Goal: Transaction & Acquisition: Book appointment/travel/reservation

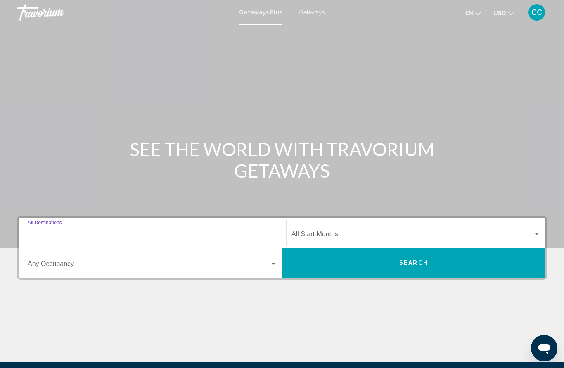
drag, startPoint x: 71, startPoint y: 234, endPoint x: 71, endPoint y: 138, distance: 95.4
click at [71, 234] on input "Destination All Destinations" at bounding box center [152, 235] width 249 height 7
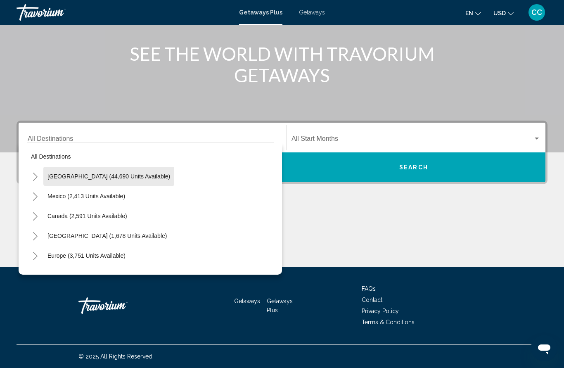
click at [138, 175] on span "[GEOGRAPHIC_DATA] (44,690 units available)" at bounding box center [108, 176] width 123 height 7
type input "**********"
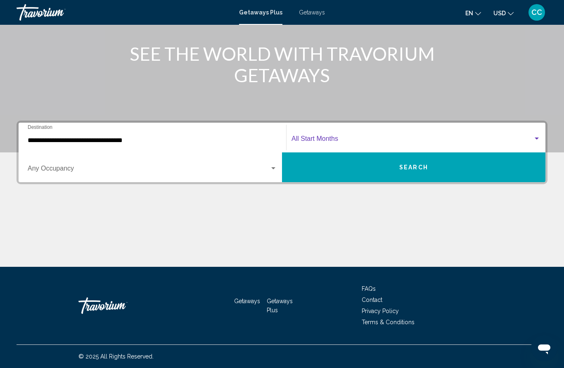
click at [327, 141] on span "Search widget" at bounding box center [413, 140] width 242 height 7
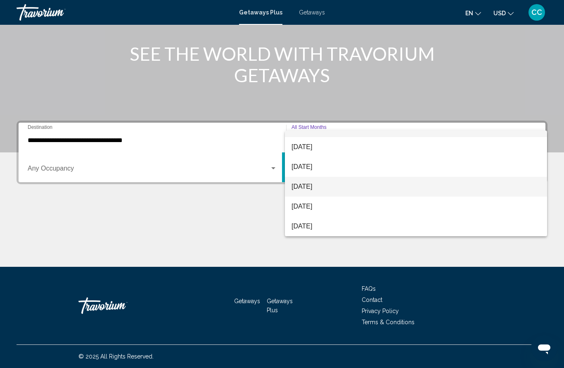
scroll to position [14, 0]
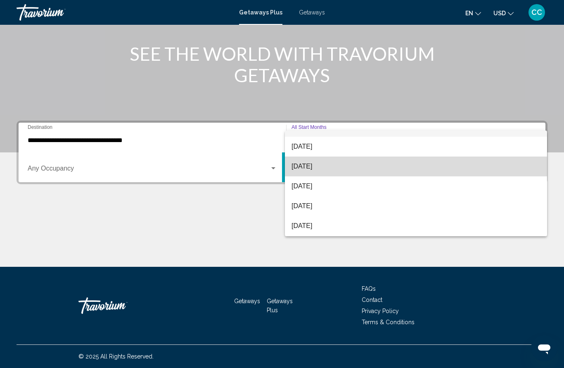
click at [312, 166] on span "[DATE]" at bounding box center [416, 167] width 249 height 20
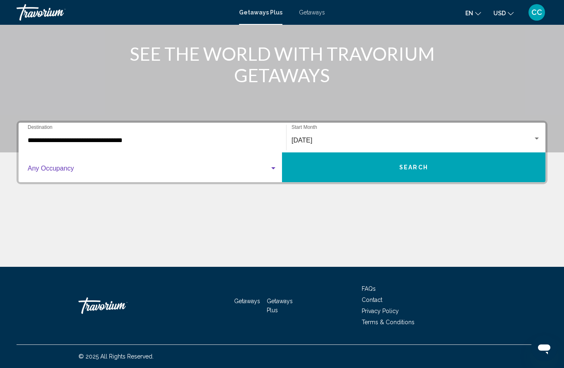
click at [218, 172] on span "Search widget" at bounding box center [149, 169] width 242 height 7
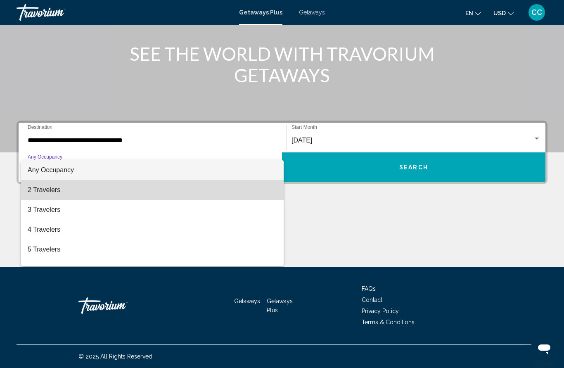
click at [204, 191] on span "2 Travelers" at bounding box center [152, 190] width 249 height 20
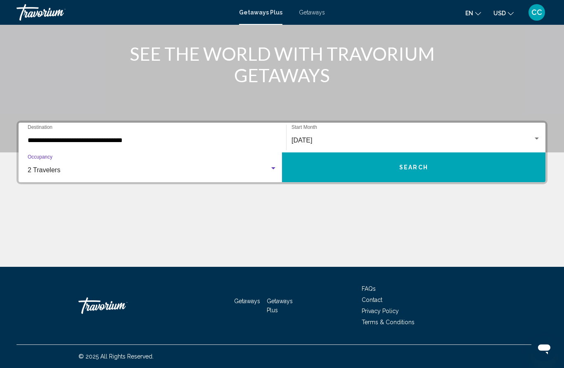
click at [402, 169] on span "Search" at bounding box center [413, 167] width 29 height 7
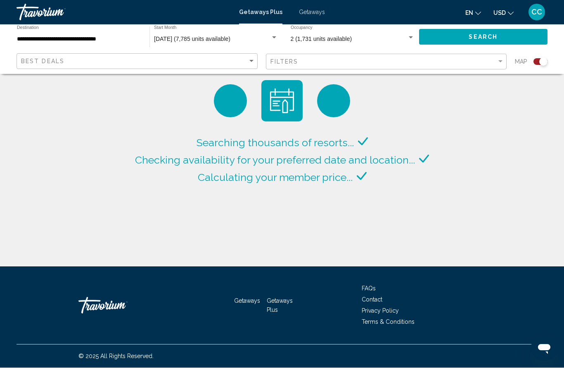
scroll to position [37, 0]
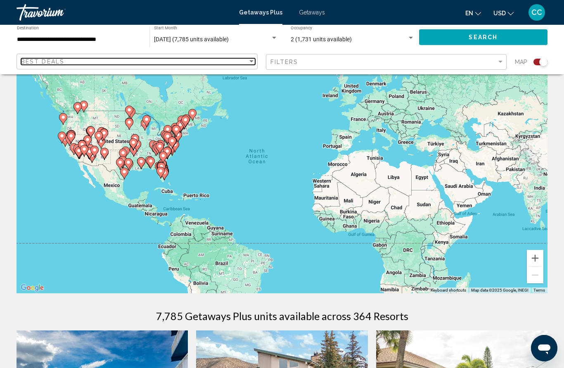
click at [244, 59] on div "Best Deals" at bounding box center [134, 61] width 227 height 7
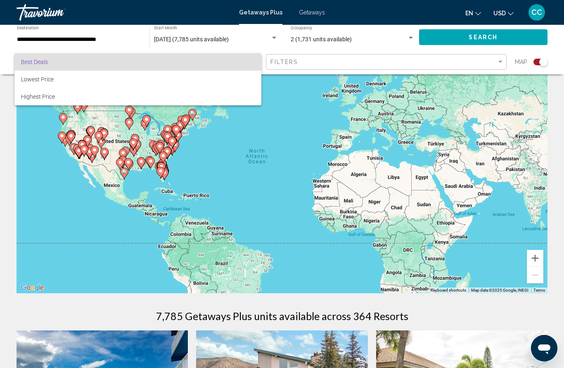
click at [243, 59] on span "Best Deals" at bounding box center [138, 61] width 234 height 17
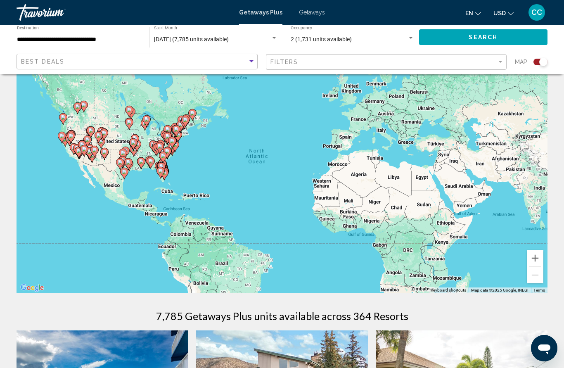
click at [494, 37] on span "Search" at bounding box center [483, 37] width 29 height 7
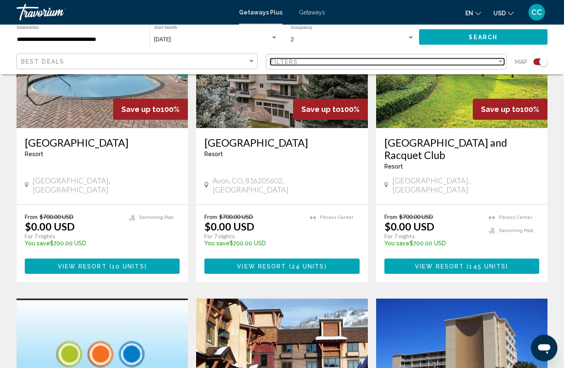
scroll to position [372, 0]
click at [499, 64] on div "Filter" at bounding box center [500, 62] width 7 height 7
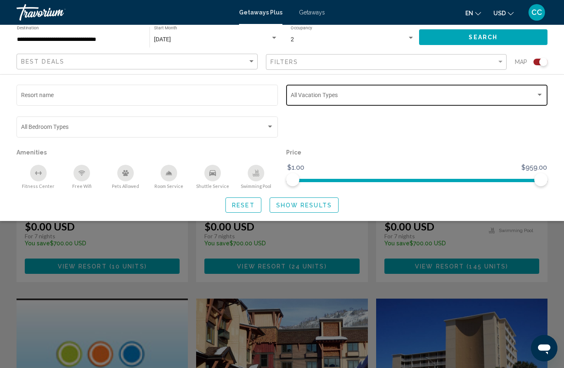
click at [438, 101] on div "Vacation Types All Vacation Types" at bounding box center [417, 94] width 253 height 23
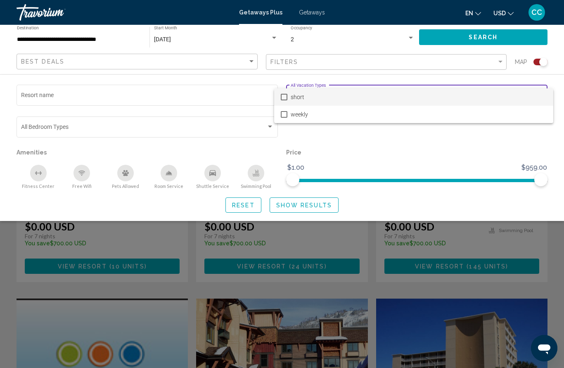
click at [285, 97] on mat-pseudo-checkbox at bounding box center [284, 97] width 7 height 7
click at [350, 146] on div at bounding box center [282, 184] width 564 height 368
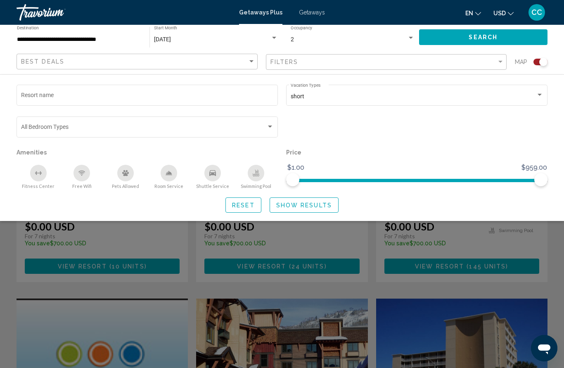
click at [256, 176] on icon "Swimming Pool" at bounding box center [256, 173] width 7 height 7
click at [290, 205] on span "Show Results" at bounding box center [304, 205] width 56 height 7
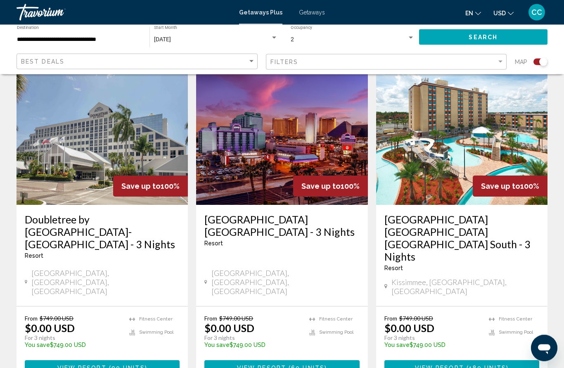
scroll to position [1256, 0]
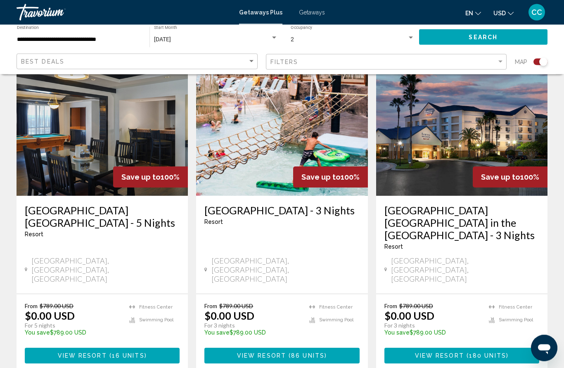
scroll to position [626, 0]
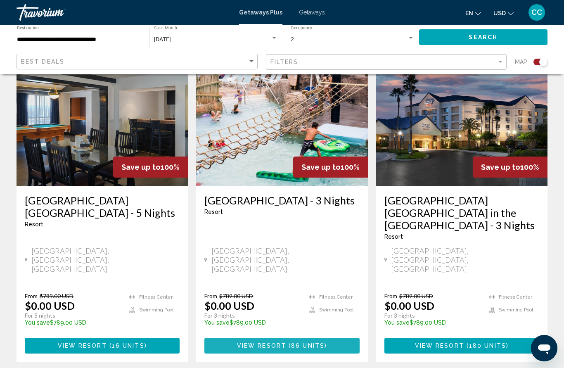
click at [279, 343] on span "View Resort" at bounding box center [261, 346] width 49 height 7
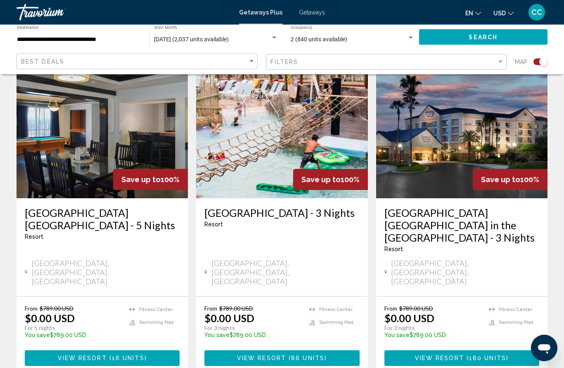
scroll to position [615, 0]
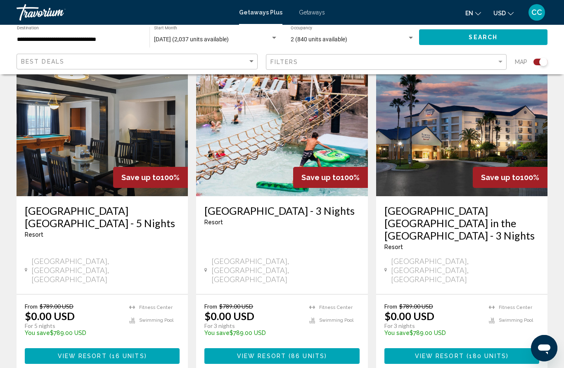
click at [316, 353] on span "86 units" at bounding box center [307, 356] width 33 height 7
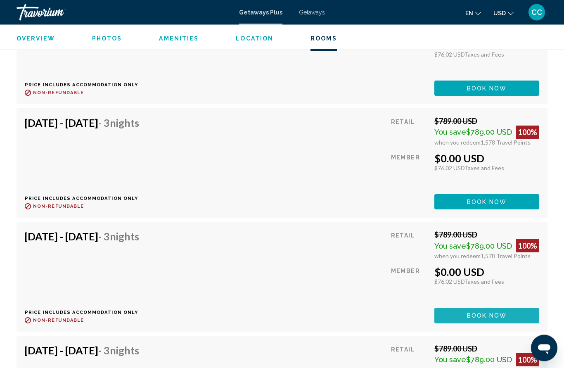
scroll to position [1738, 0]
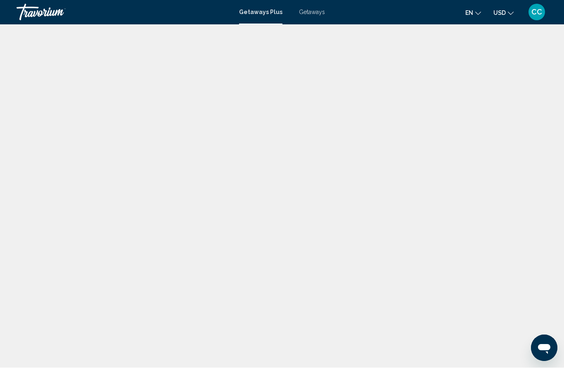
scroll to position [0, 0]
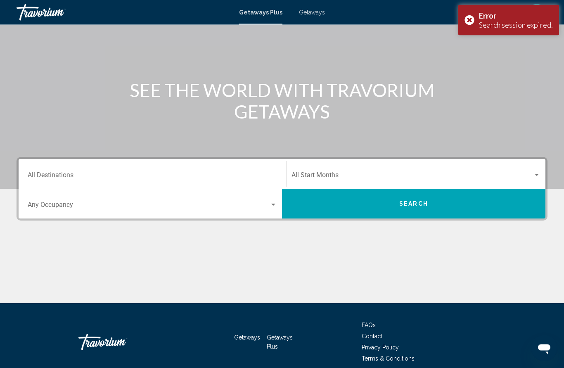
scroll to position [59, 0]
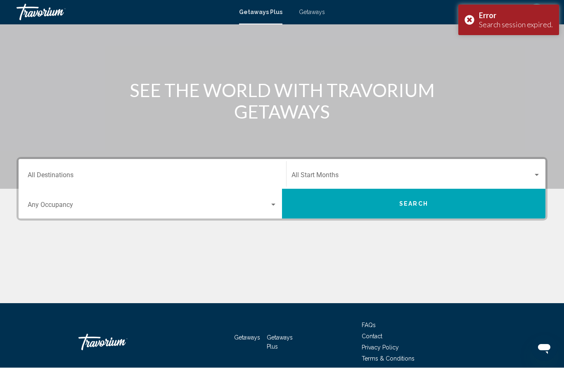
click at [491, 168] on div "Start Month All Start Months" at bounding box center [416, 174] width 249 height 26
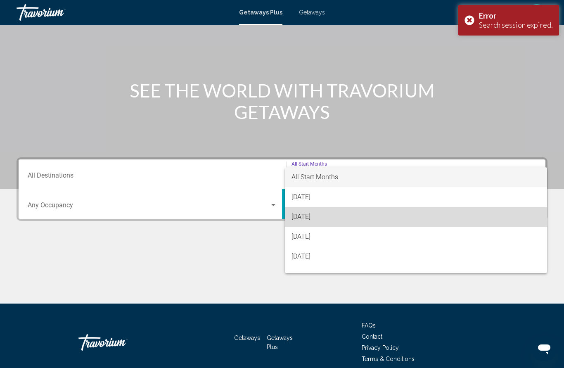
click at [332, 221] on span "[DATE]" at bounding box center [416, 217] width 249 height 20
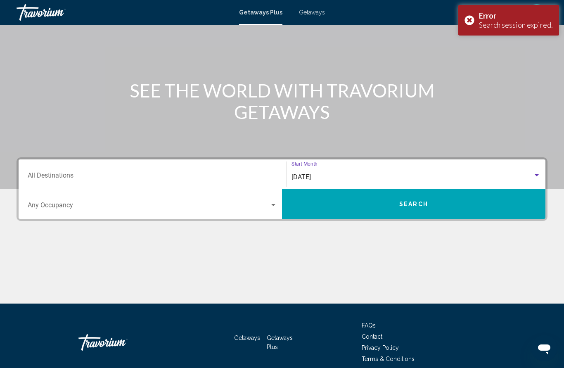
click at [67, 175] on input "Destination All Destinations" at bounding box center [152, 176] width 249 height 7
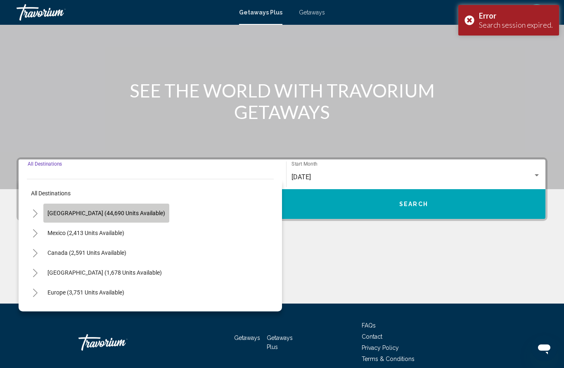
click at [123, 216] on button "[GEOGRAPHIC_DATA] (44,690 units available)" at bounding box center [106, 213] width 126 height 19
type input "**********"
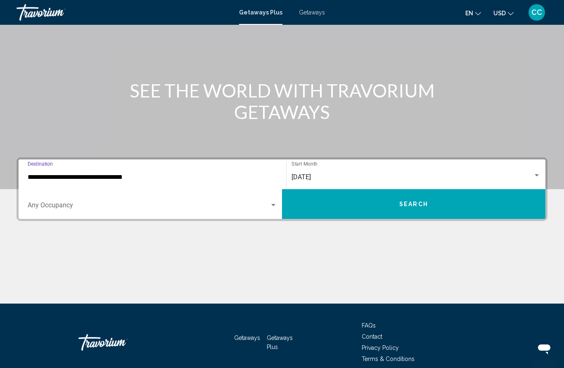
click at [258, 209] on span "Search widget" at bounding box center [149, 206] width 242 height 7
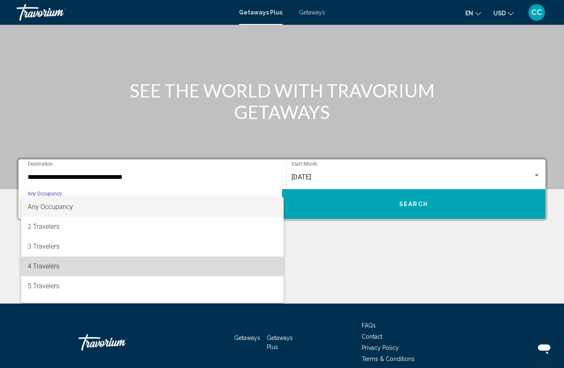
click at [45, 268] on span "4 Travelers" at bounding box center [152, 266] width 249 height 20
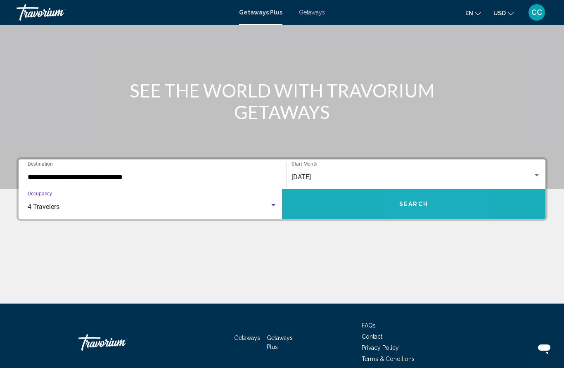
click at [419, 209] on button "Search" at bounding box center [414, 204] width 264 height 30
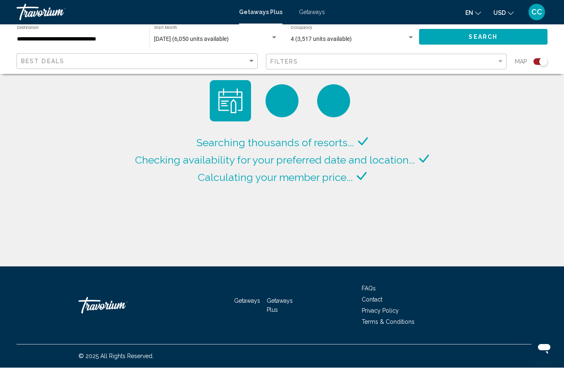
scroll to position [0, 0]
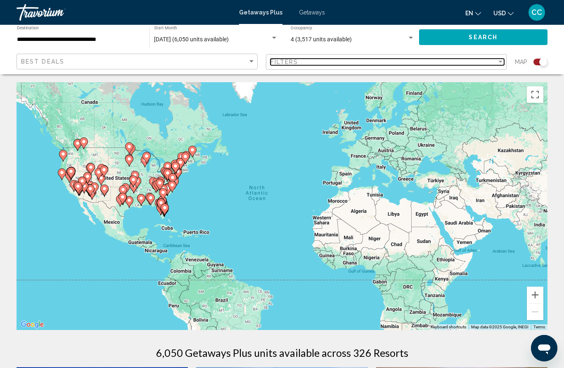
click at [480, 64] on div "Filters" at bounding box center [384, 62] width 227 height 7
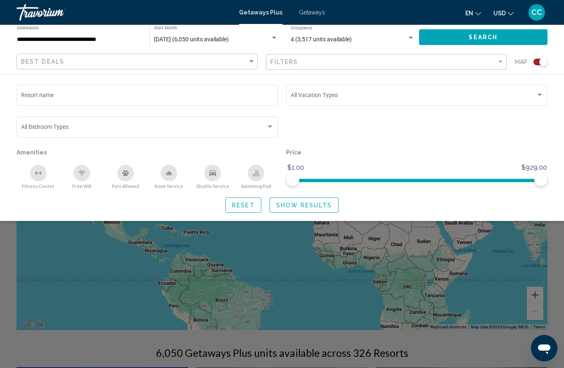
click at [258, 176] on icon "Swimming Pool" at bounding box center [256, 176] width 7 height 2
click at [85, 178] on div "Free Wifi" at bounding box center [82, 173] width 17 height 17
click at [321, 205] on span "Show Results" at bounding box center [304, 205] width 56 height 7
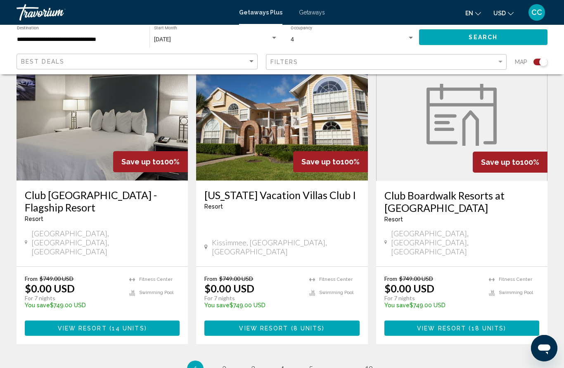
scroll to position [1228, 0]
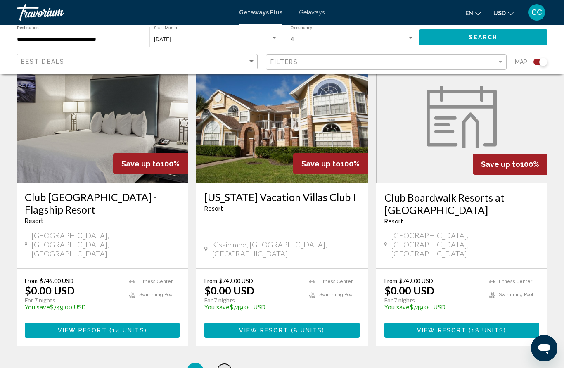
click at [226, 366] on span "2" at bounding box center [224, 370] width 4 height 9
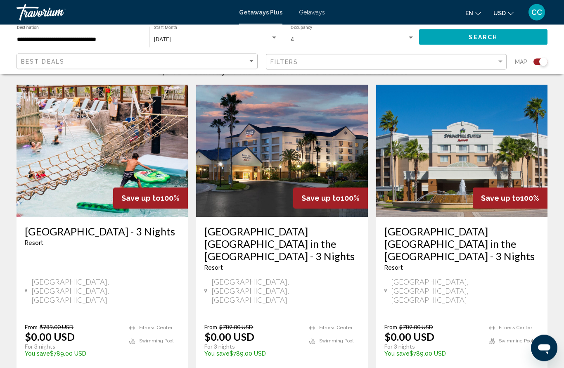
scroll to position [283, 0]
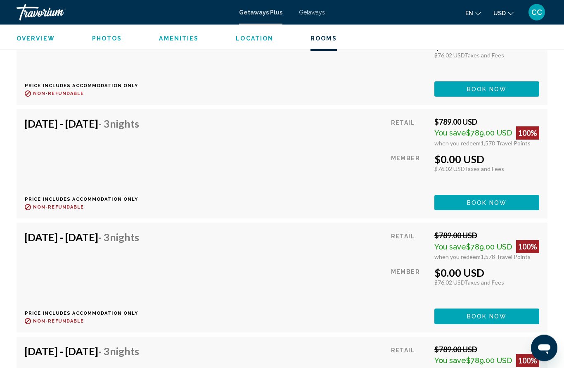
scroll to position [1737, 0]
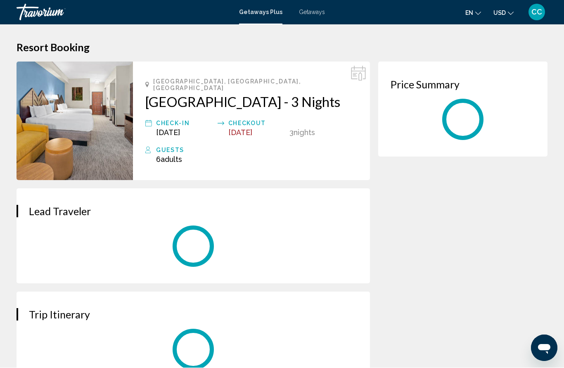
scroll to position [0, 0]
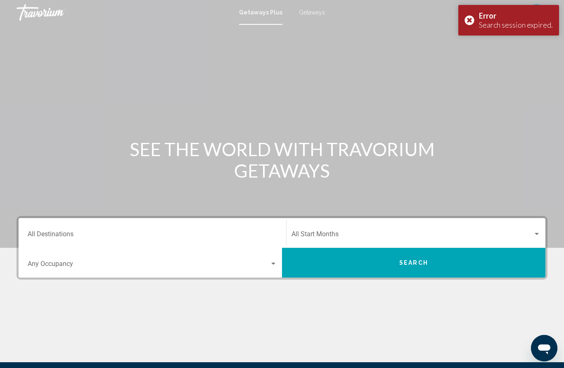
click at [248, 229] on div "Destination All Destinations" at bounding box center [152, 233] width 249 height 26
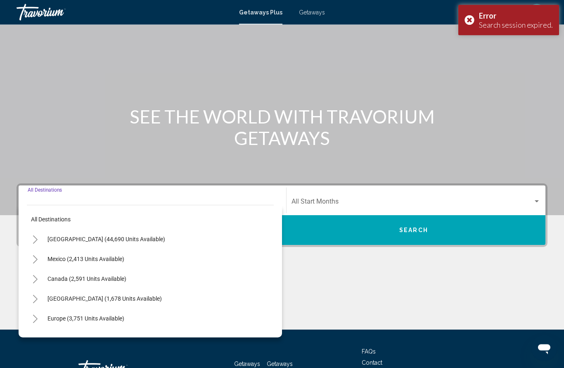
scroll to position [95, 0]
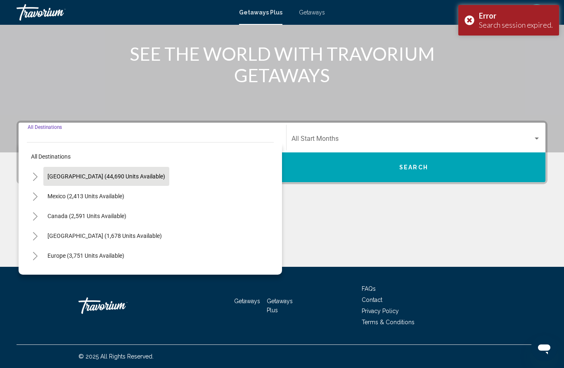
click at [103, 177] on span "[GEOGRAPHIC_DATA] (44,690 units available)" at bounding box center [106, 176] width 118 height 7
type input "**********"
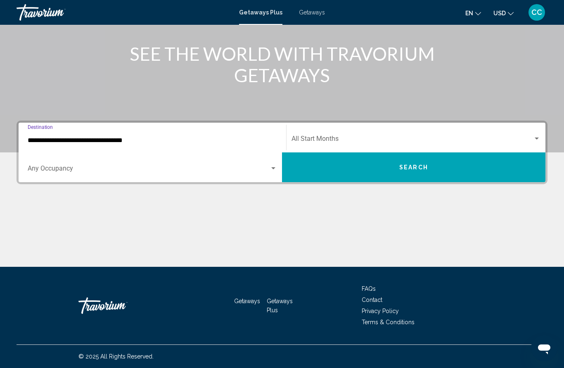
click at [352, 137] on span "Search widget" at bounding box center [413, 140] width 242 height 7
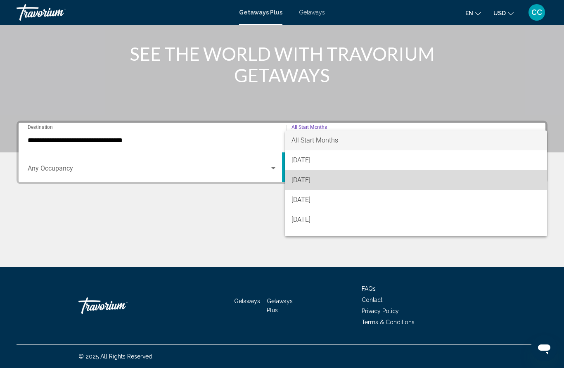
click at [329, 182] on span "[DATE]" at bounding box center [416, 180] width 249 height 20
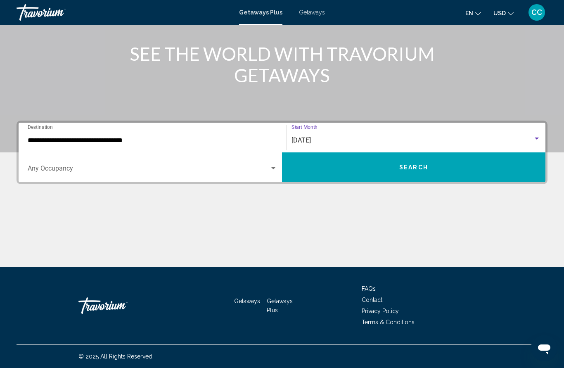
click at [259, 172] on span "Search widget" at bounding box center [149, 169] width 242 height 7
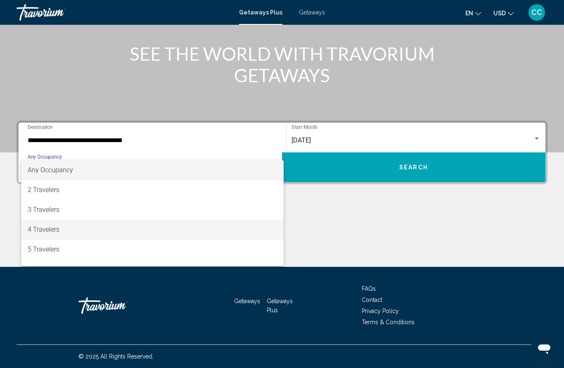
click at [54, 237] on span "4 Travelers" at bounding box center [152, 230] width 249 height 20
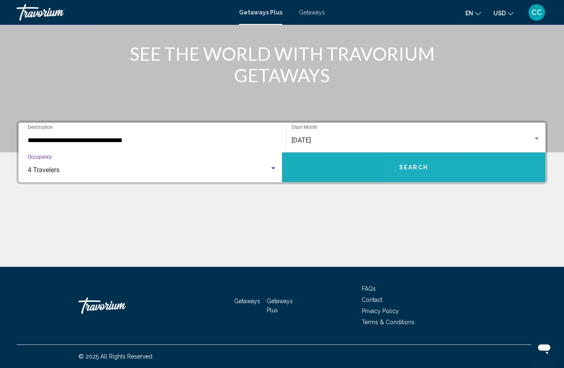
click at [453, 166] on button "Search" at bounding box center [414, 167] width 264 height 30
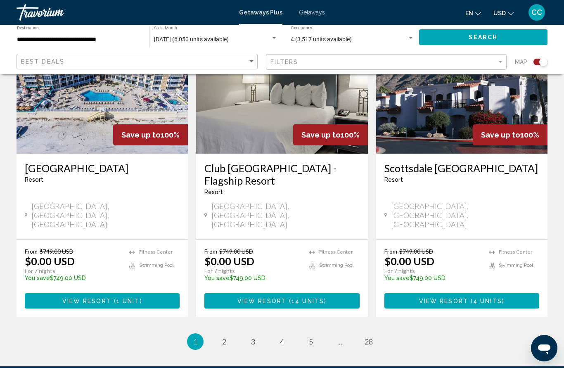
scroll to position [1260, 0]
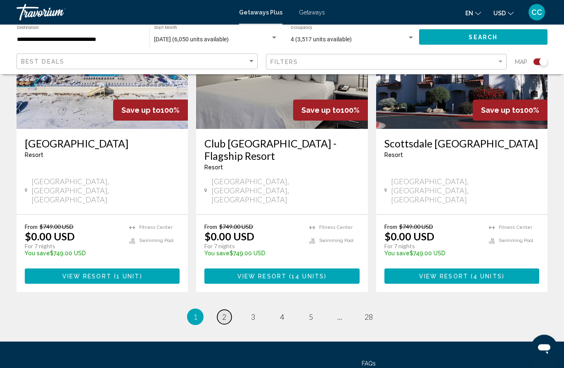
click at [230, 310] on link "page 2" at bounding box center [224, 317] width 14 height 14
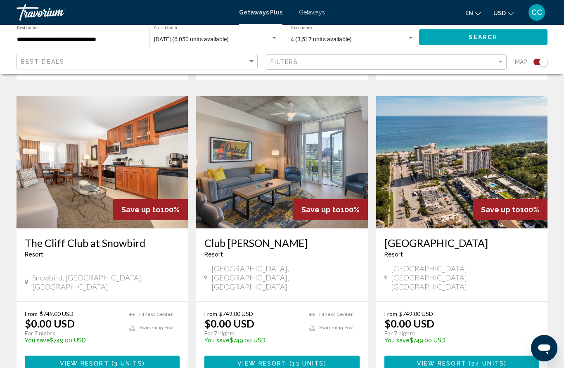
scroll to position [1236, 0]
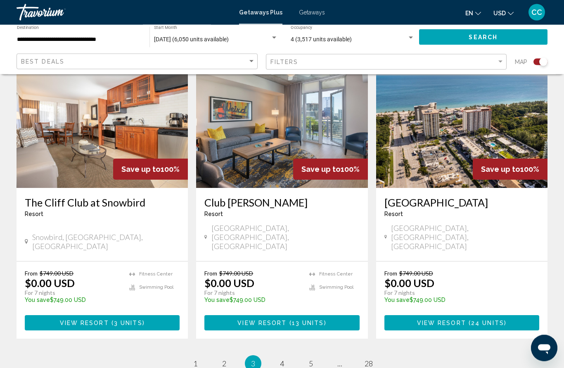
scroll to position [1261, 0]
click at [286, 356] on link "page 4" at bounding box center [282, 363] width 14 height 14
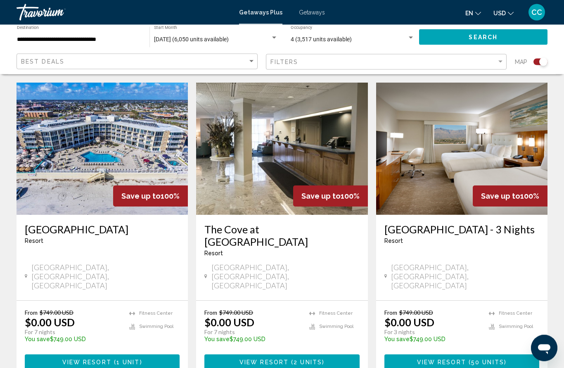
scroll to position [1235, 0]
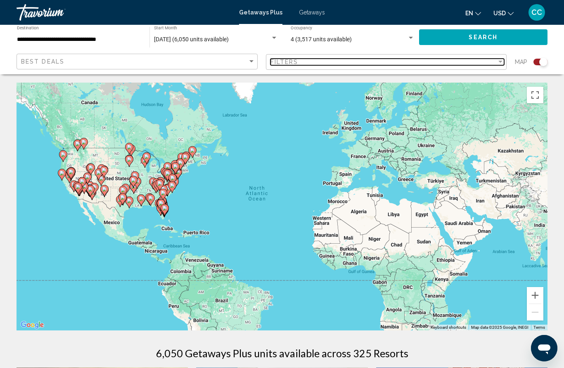
click at [440, 64] on div "Filters" at bounding box center [384, 62] width 227 height 7
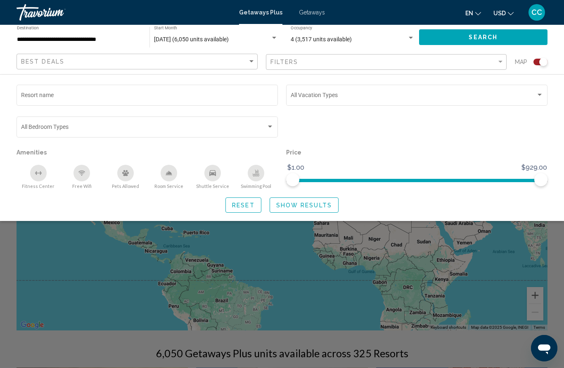
click at [262, 178] on div "Swimming Pool" at bounding box center [256, 173] width 17 height 17
click at [296, 205] on span "Show Results" at bounding box center [304, 205] width 56 height 7
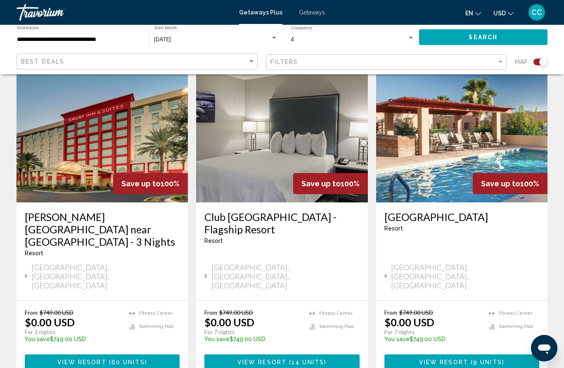
scroll to position [1260, 0]
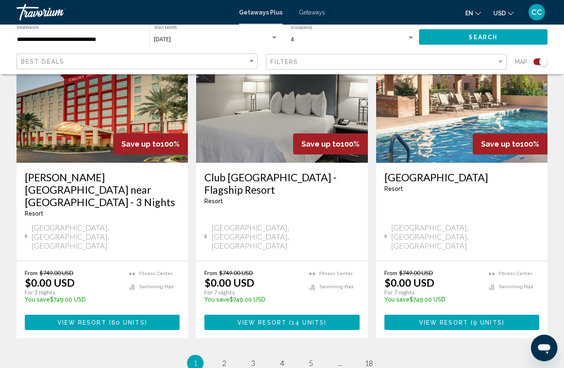
click at [237, 355] on ul "1 / 18 You're on page 1 page 2 page 3 page 4 page 5 page ... page 18" at bounding box center [282, 363] width 531 height 17
click at [230, 356] on link "page 2" at bounding box center [224, 363] width 14 height 14
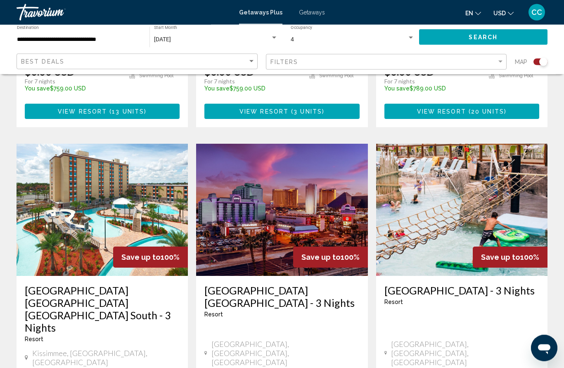
scroll to position [1151, 0]
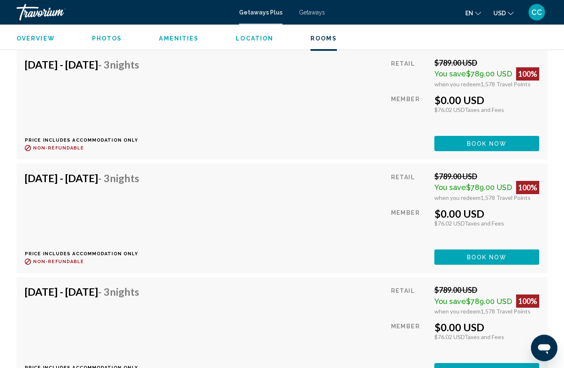
scroll to position [1684, 0]
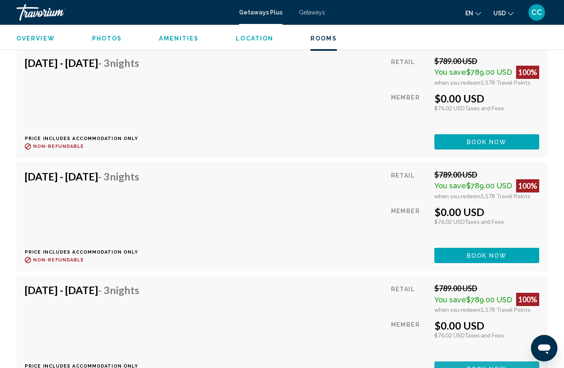
click at [482, 32] on span "Book now" at bounding box center [487, 28] width 40 height 7
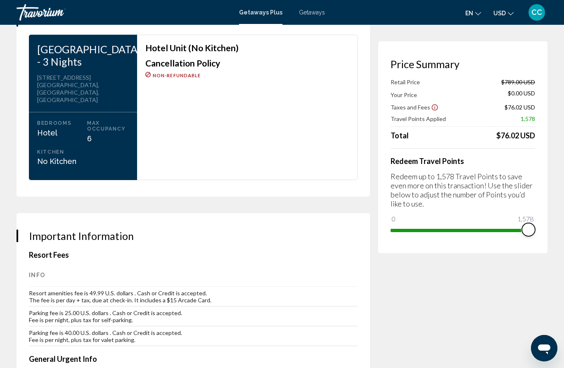
scroll to position [1107, 0]
click at [377, 0] on mat-toolbar "Getaways Plus Getaways en English Español Français Italiano Português русский U…" at bounding box center [282, 12] width 564 height 25
